Goal: Task Accomplishment & Management: Manage account settings

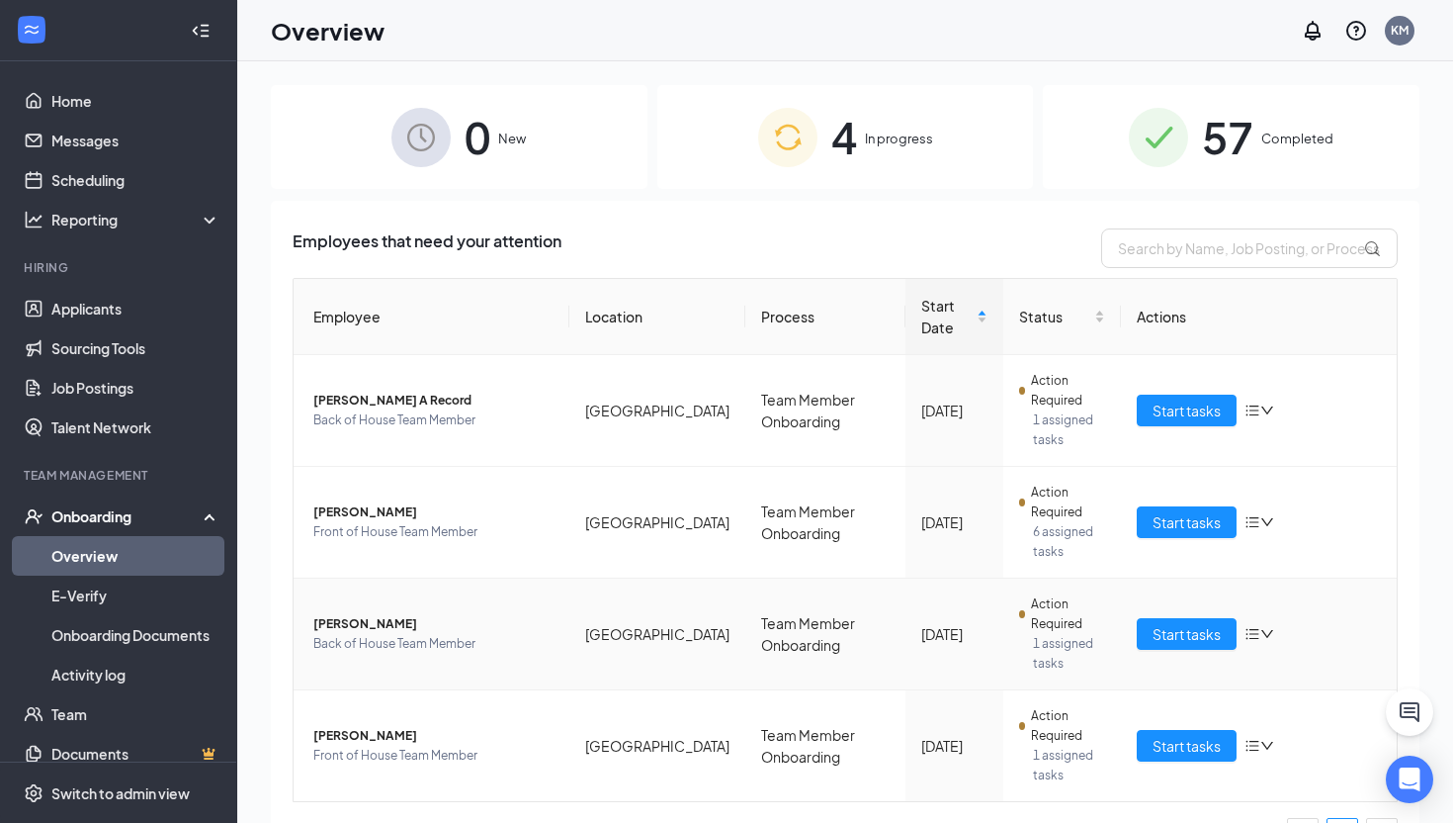
scroll to position [47, 0]
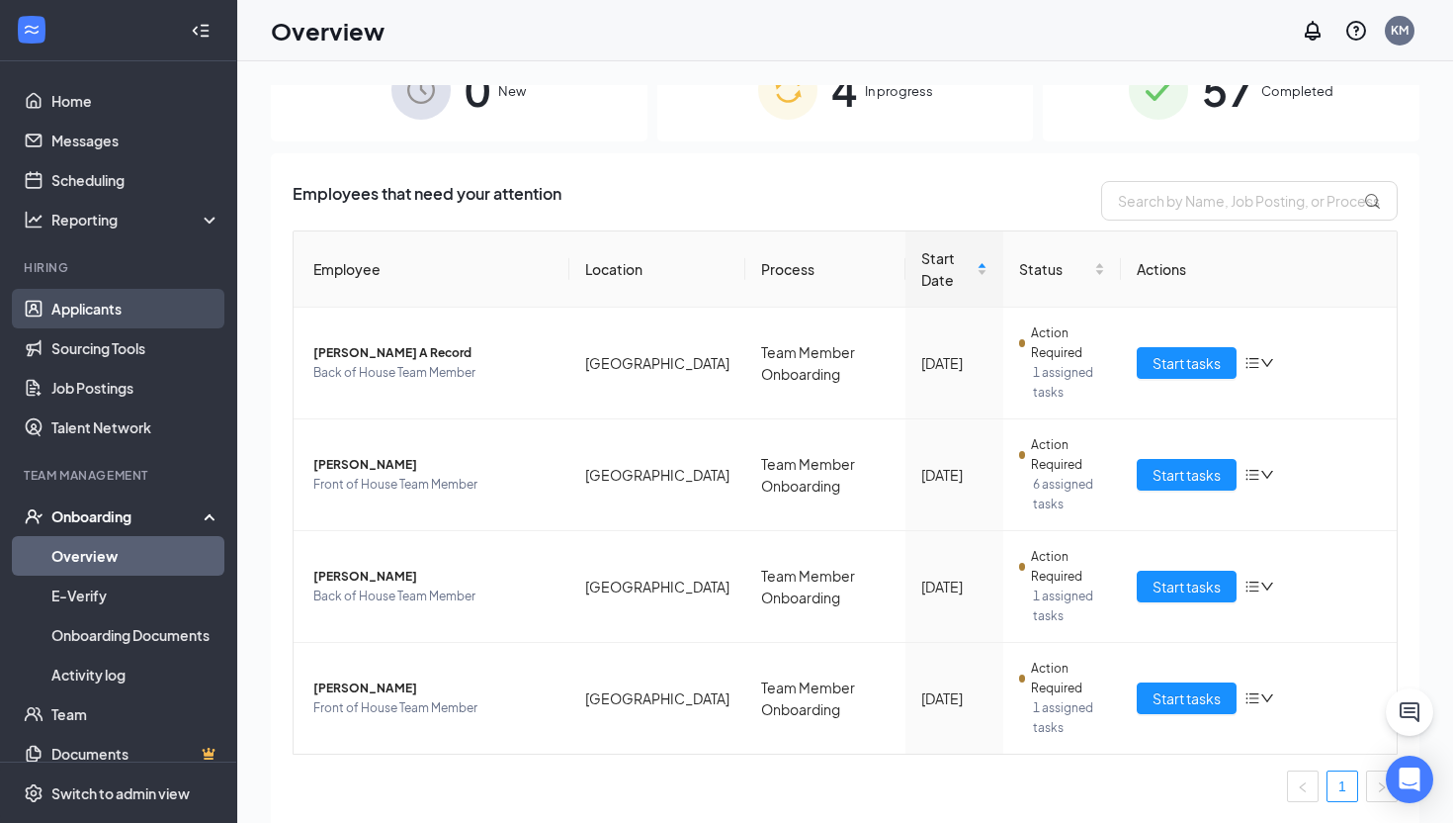
click at [134, 296] on link "Applicants" at bounding box center [135, 309] width 169 height 40
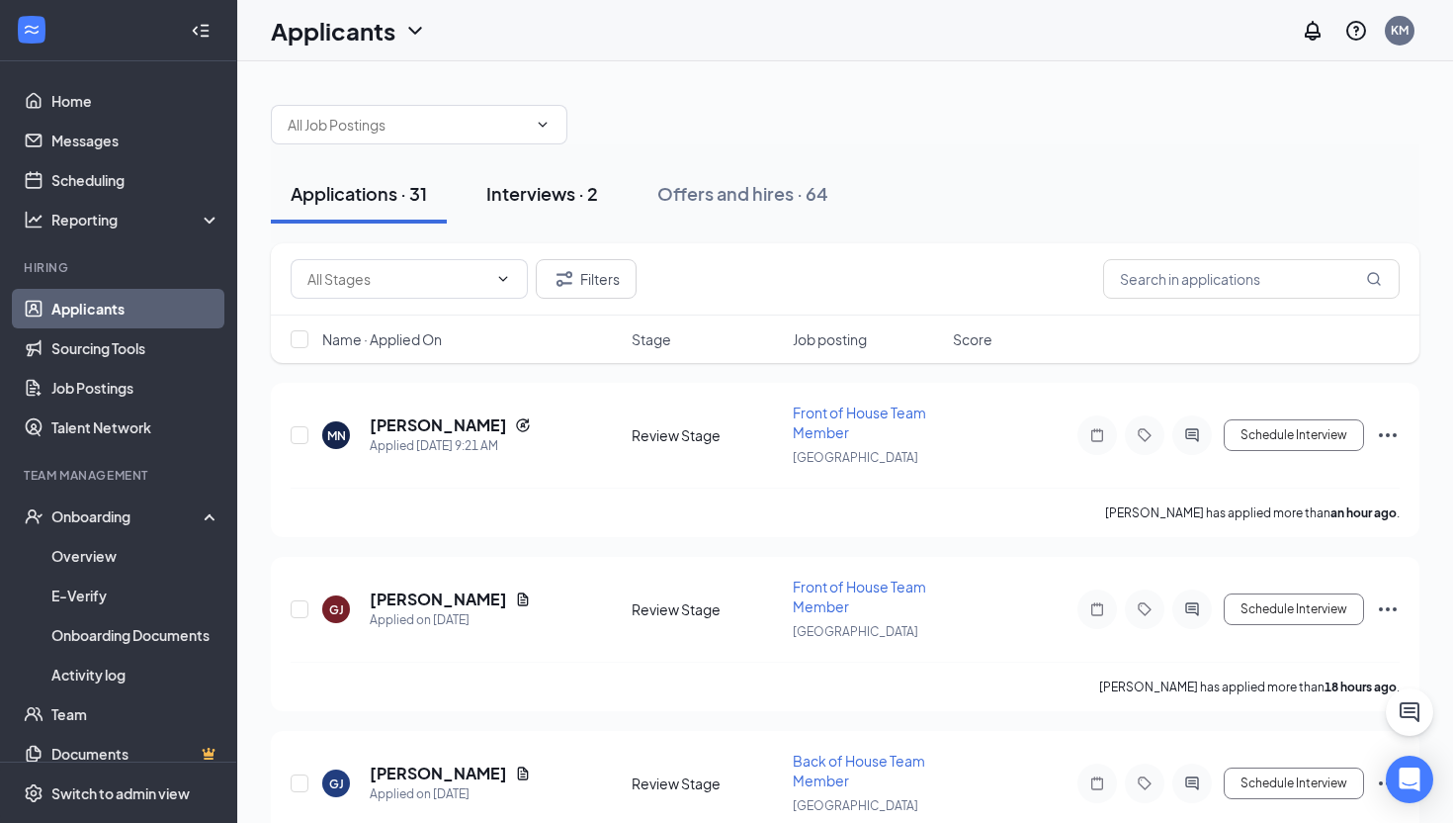
click at [533, 191] on div "Interviews · 2" at bounding box center [542, 193] width 112 height 25
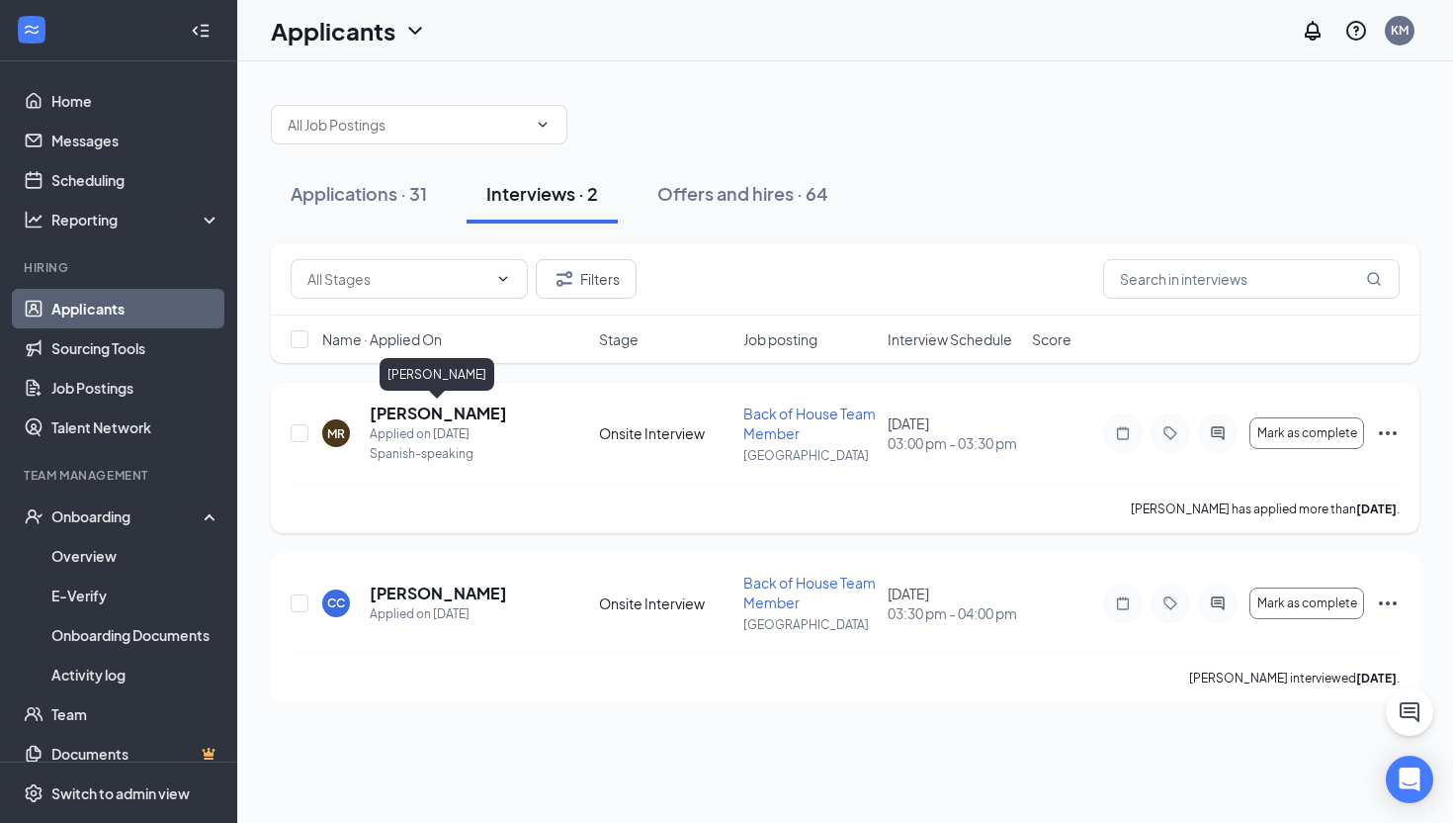
click at [414, 413] on h5 "[PERSON_NAME]" at bounding box center [438, 413] width 137 height 22
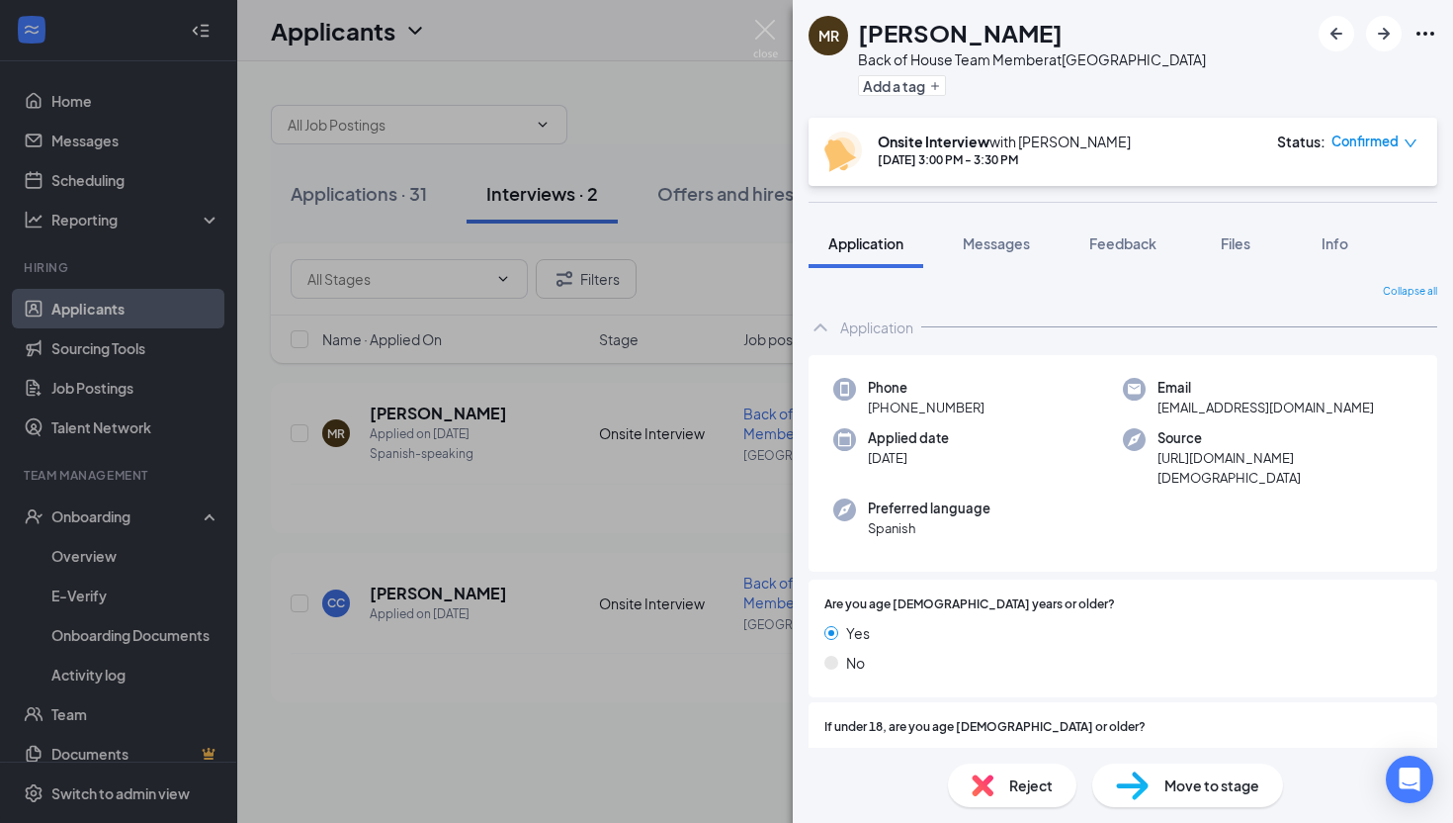
click at [1091, 108] on div "MR [PERSON_NAME] Back of House Team Member at [GEOGRAPHIC_DATA] Add a tag" at bounding box center [1123, 59] width 660 height 118
drag, startPoint x: 1070, startPoint y: 28, endPoint x: 864, endPoint y: 36, distance: 205.8
click at [864, 36] on div "[PERSON_NAME]" at bounding box center [1032, 33] width 348 height 34
copy h1 "[PERSON_NAME]"
